Goal: Task Accomplishment & Management: Manage account settings

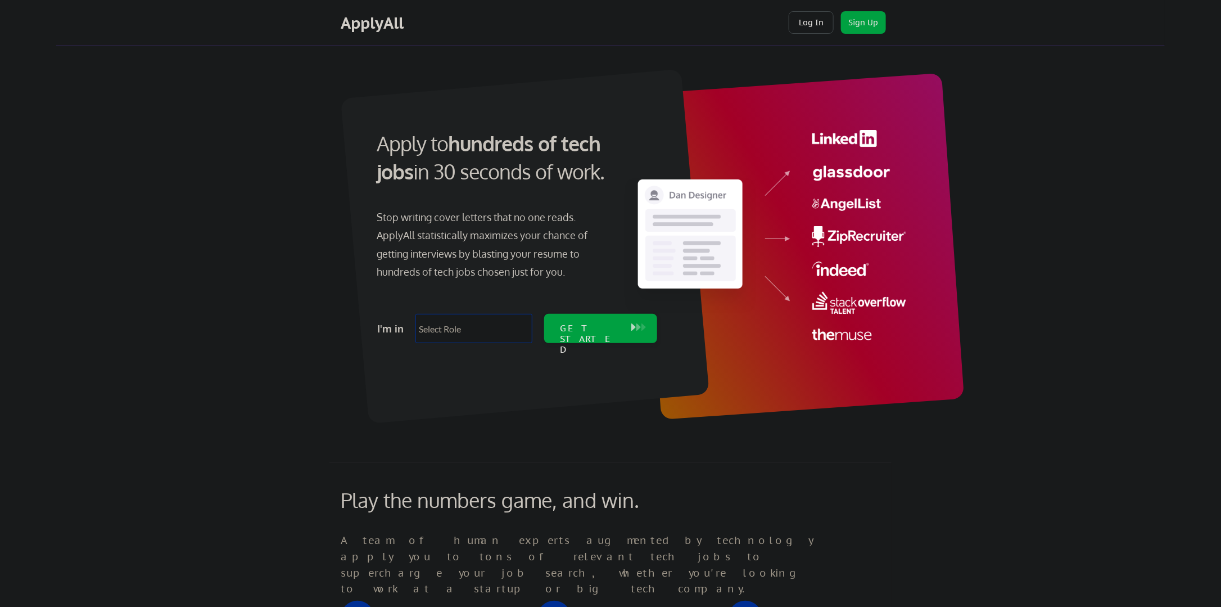
click at [831, 21] on button "Log In" at bounding box center [811, 22] width 45 height 22
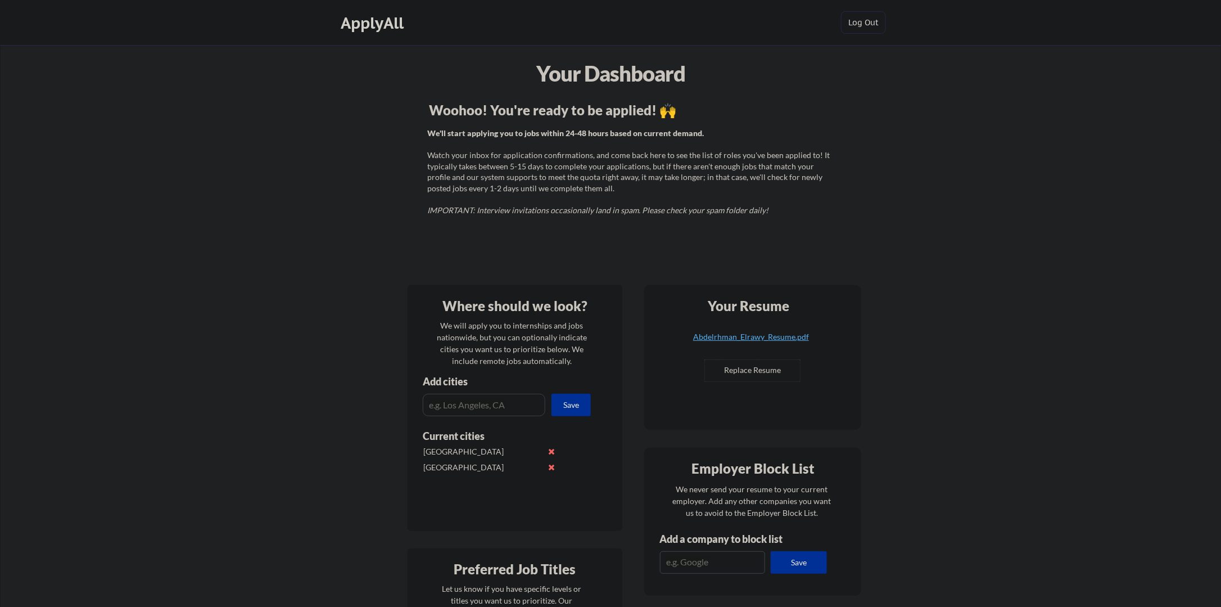
click at [673, 163] on div "We'll start applying you to jobs within 24-48 hours based on current demand. Wa…" at bounding box center [629, 172] width 405 height 88
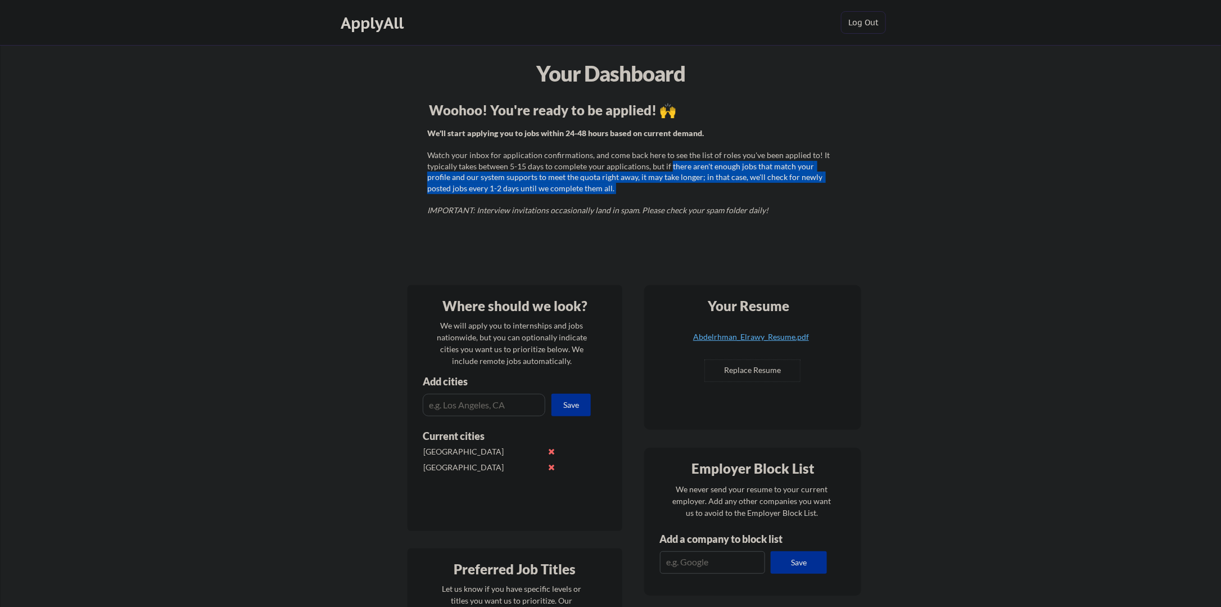
drag, startPoint x: 673, startPoint y: 163, endPoint x: 678, endPoint y: 187, distance: 24.7
click at [678, 187] on div "We'll start applying you to jobs within 24-48 hours based on current demand. Wa…" at bounding box center [629, 172] width 405 height 88
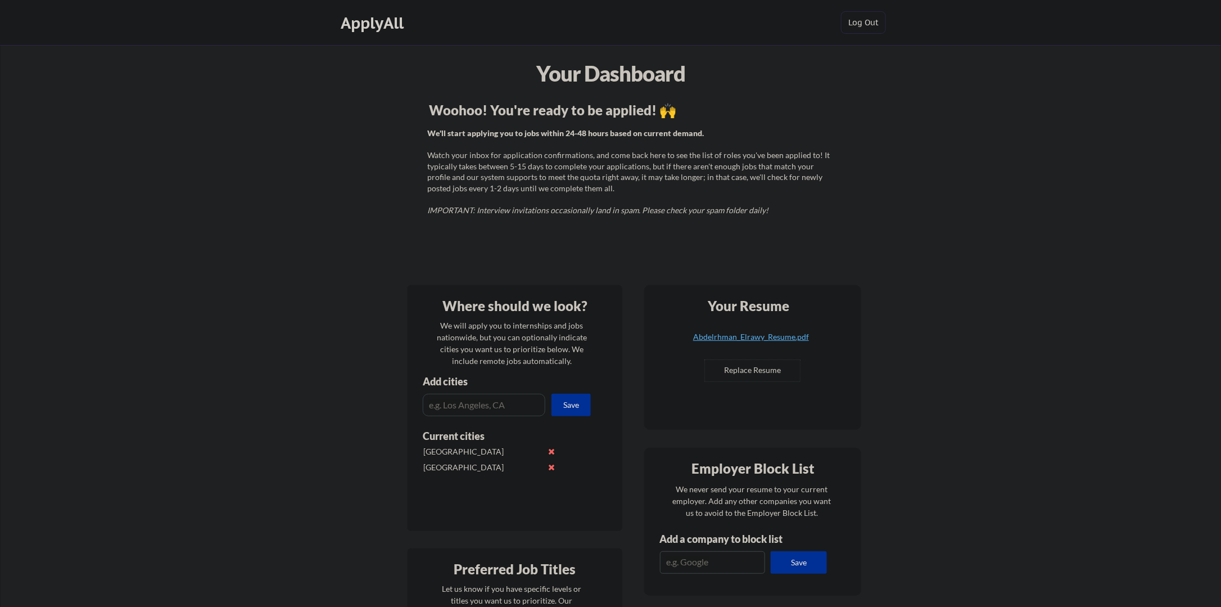
drag, startPoint x: 678, startPoint y: 187, endPoint x: 636, endPoint y: 211, distance: 48.1
click at [636, 212] on em "IMPORTANT: Interview invitations occasionally land in spam. Please check your s…" at bounding box center [597, 210] width 341 height 10
